Goal: Information Seeking & Learning: Learn about a topic

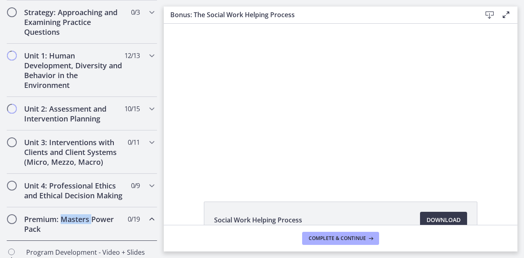
scroll to position [202, 0]
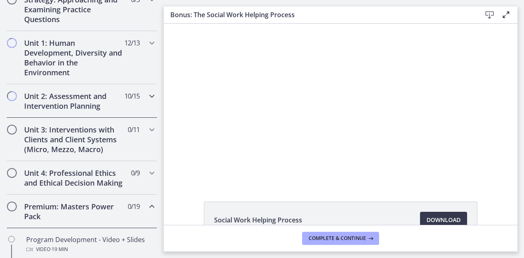
click at [76, 93] on h2 "Unit 2: Assessment and Intervention Planning" at bounding box center [74, 101] width 100 height 20
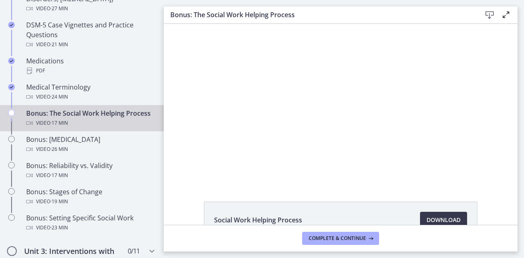
scroll to position [588, 0]
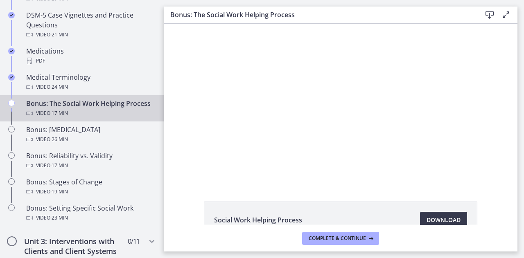
click at [94, 118] on div "Video · 17 min" at bounding box center [90, 113] width 128 height 10
click at [55, 106] on div "Bonus: The Social Work Helping Process Video · 17 min" at bounding box center [90, 109] width 128 height 20
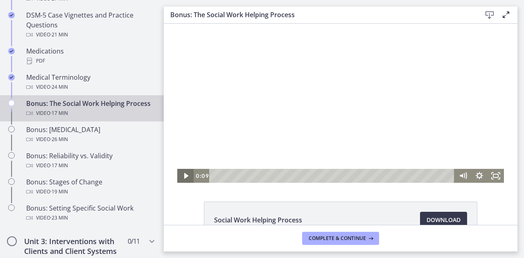
click at [183, 173] on icon "Play Video" at bounding box center [186, 176] width 16 height 14
click at [491, 174] on icon "Fullscreen" at bounding box center [496, 176] width 16 height 14
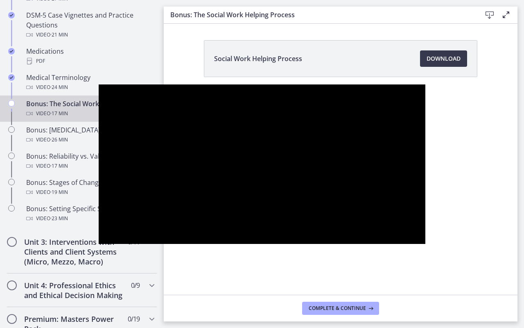
click at [425, 224] on div at bounding box center [262, 163] width 327 height 159
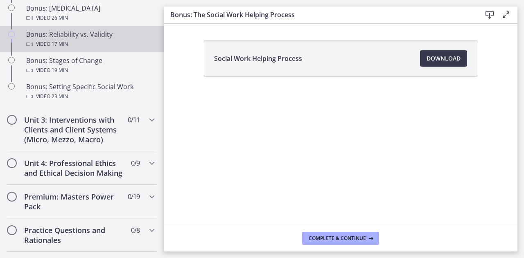
scroll to position [711, 0]
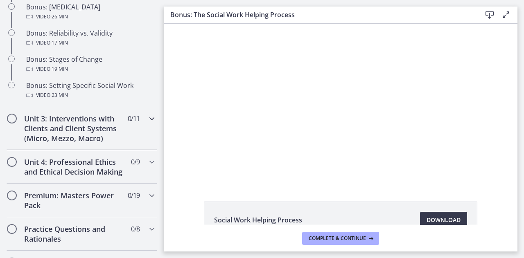
click at [67, 140] on h2 "Unit 3: Interventions with Clients and Client Systems (Micro, Mezzo, Macro)" at bounding box center [74, 128] width 100 height 29
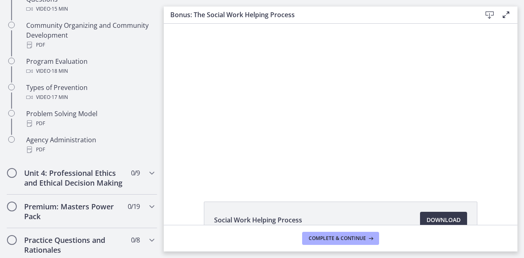
scroll to position [517, 0]
click at [87, 173] on h2 "Unit 4: Professional Ethics and Ethical Decision Making" at bounding box center [74, 177] width 100 height 20
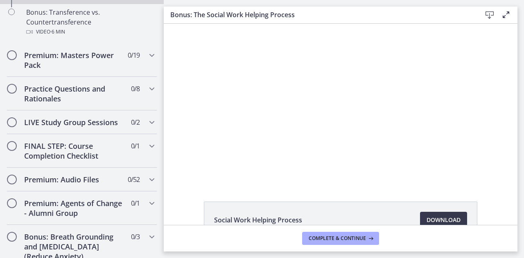
scroll to position [617, 0]
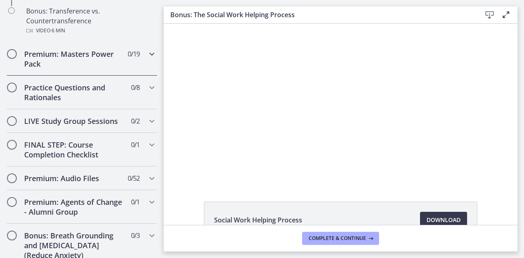
click at [91, 66] on h2 "Premium: Masters Power Pack" at bounding box center [74, 59] width 100 height 20
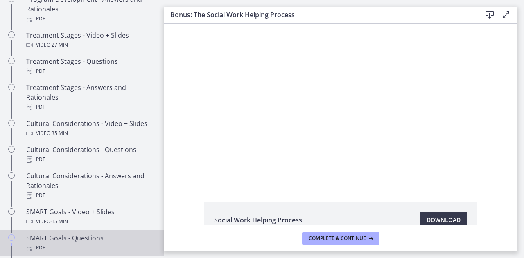
scroll to position [522, 0]
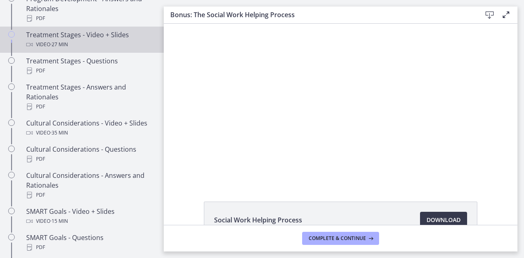
click at [97, 48] on div "Video · 27 min" at bounding box center [90, 45] width 128 height 10
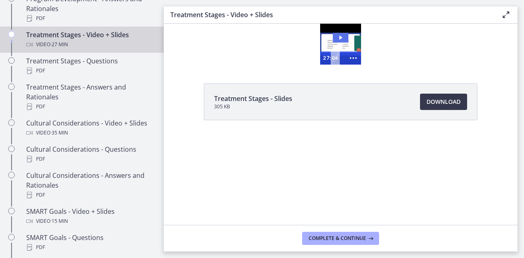
click at [338, 39] on icon "Play Video: cdsdtf82imvr0n222rhg.mp4" at bounding box center [341, 38] width 16 height 10
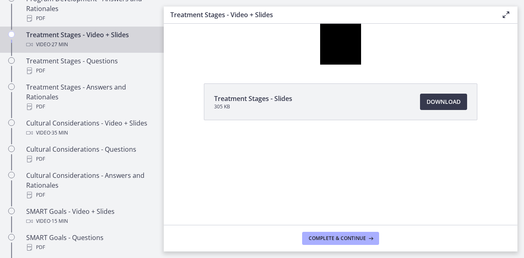
click at [505, 14] on icon at bounding box center [506, 15] width 10 height 10
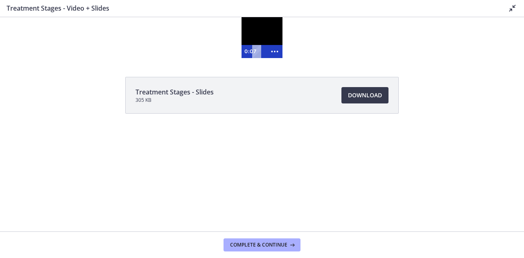
click at [272, 33] on div at bounding box center [262, 37] width 41 height 41
click at [276, 52] on icon "Show more buttons" at bounding box center [275, 51] width 16 height 13
click at [262, 51] on icon "Fullscreen" at bounding box center [259, 51] width 16 height 13
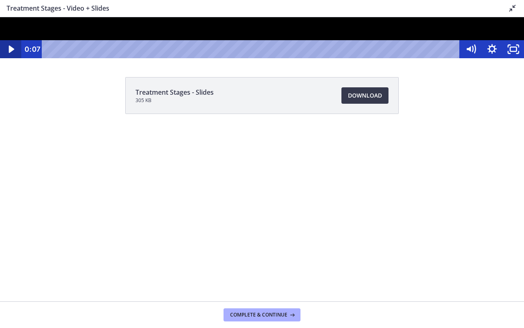
click at [10, 53] on icon "Play Video" at bounding box center [11, 48] width 5 height 7
click at [10, 60] on icon "Pause" at bounding box center [10, 49] width 25 height 22
click at [0, 40] on button "Play Video" at bounding box center [10, 49] width 21 height 18
click at [0, 40] on button "Pause" at bounding box center [10, 49] width 21 height 18
click at [10, 54] on icon "Play Video" at bounding box center [12, 49] width 7 height 9
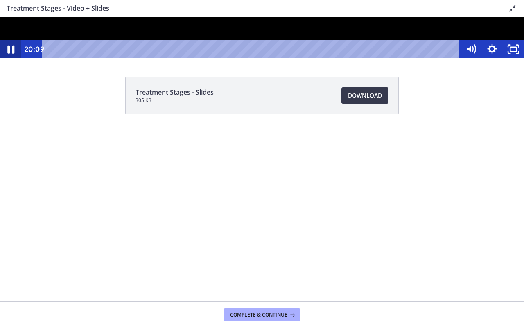
click at [14, 60] on icon "Pause" at bounding box center [10, 49] width 25 height 22
click at [13, 58] on icon "Play Video" at bounding box center [11, 49] width 21 height 18
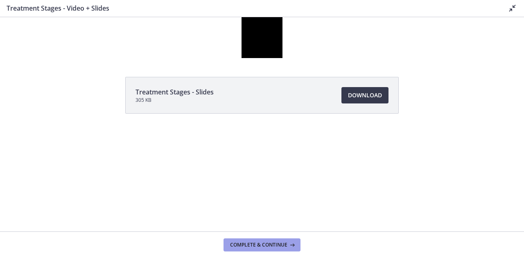
click at [266, 243] on span "Complete & continue" at bounding box center [258, 245] width 57 height 7
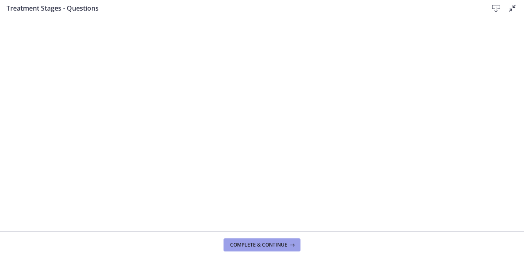
click at [255, 246] on span "Complete & continue" at bounding box center [258, 245] width 57 height 7
